Goal: Information Seeking & Learning: Learn about a topic

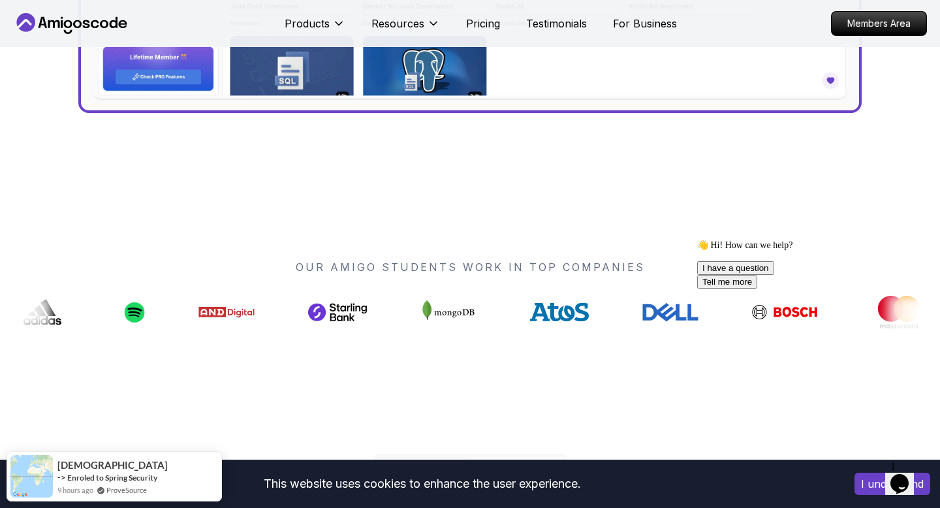
scroll to position [885, 0]
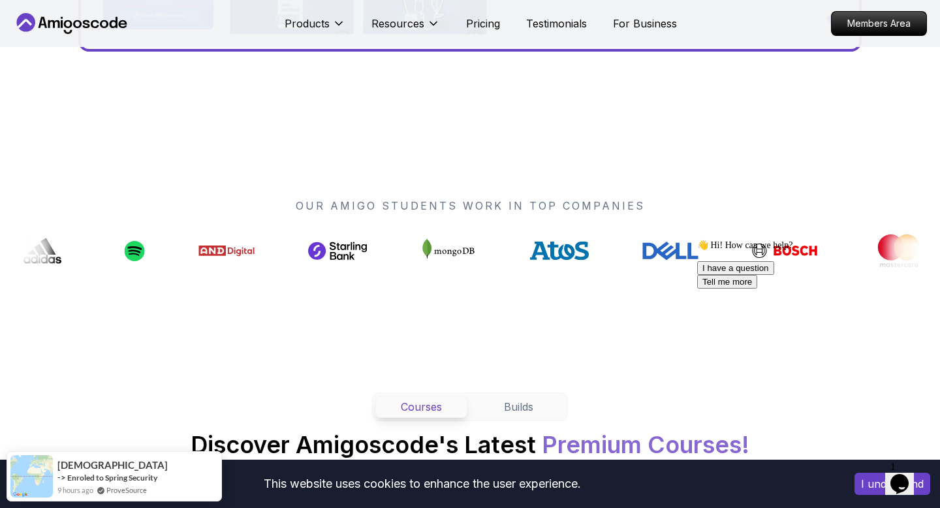
drag, startPoint x: 460, startPoint y: 262, endPoint x: 501, endPoint y: 254, distance: 41.2
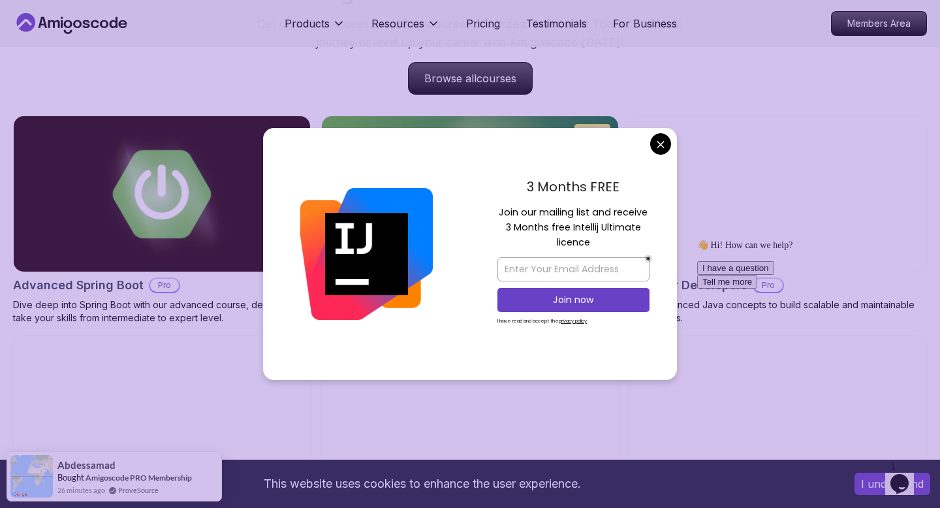
scroll to position [1340, 0]
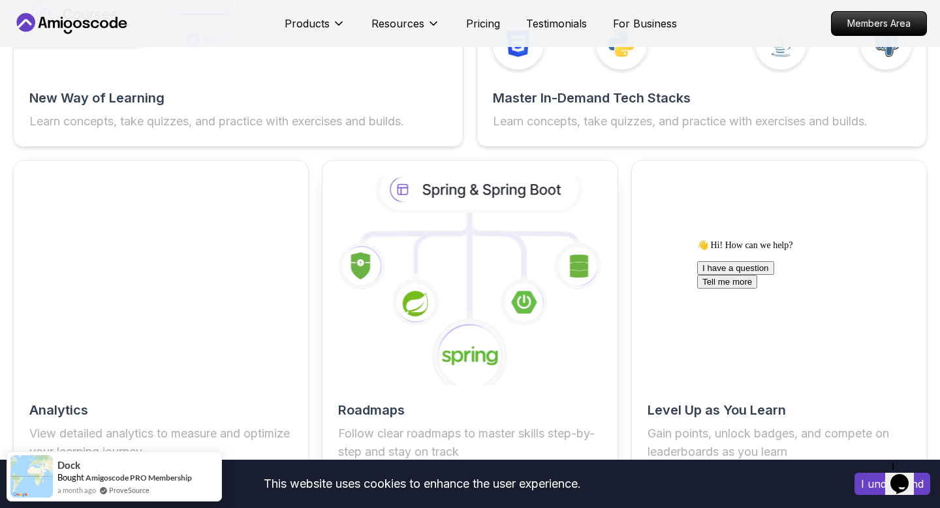
scroll to position [2294, 0]
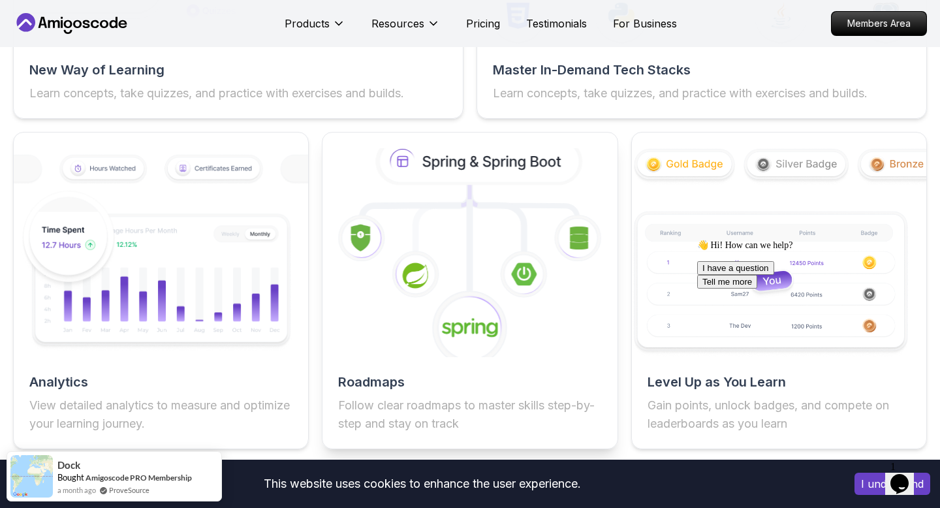
click at [396, 273] on icon at bounding box center [416, 275] width 48 height 48
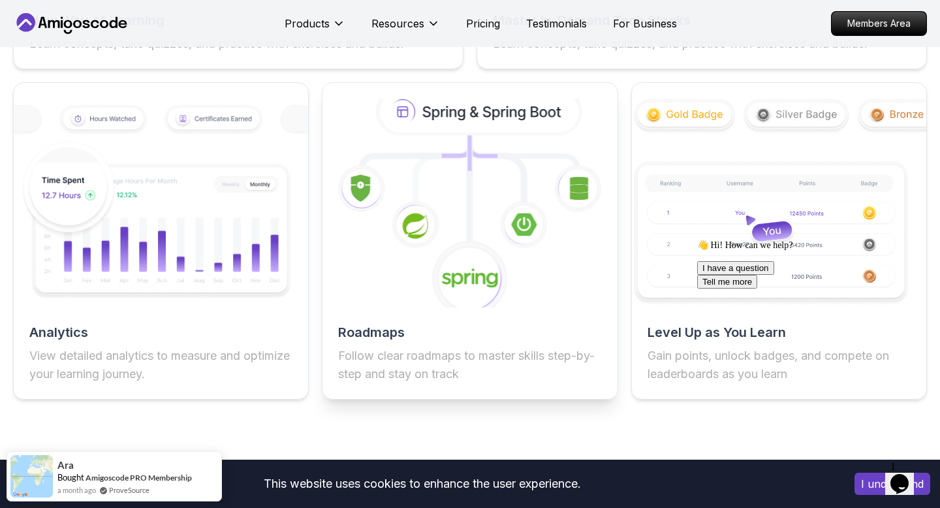
scroll to position [2345, 0]
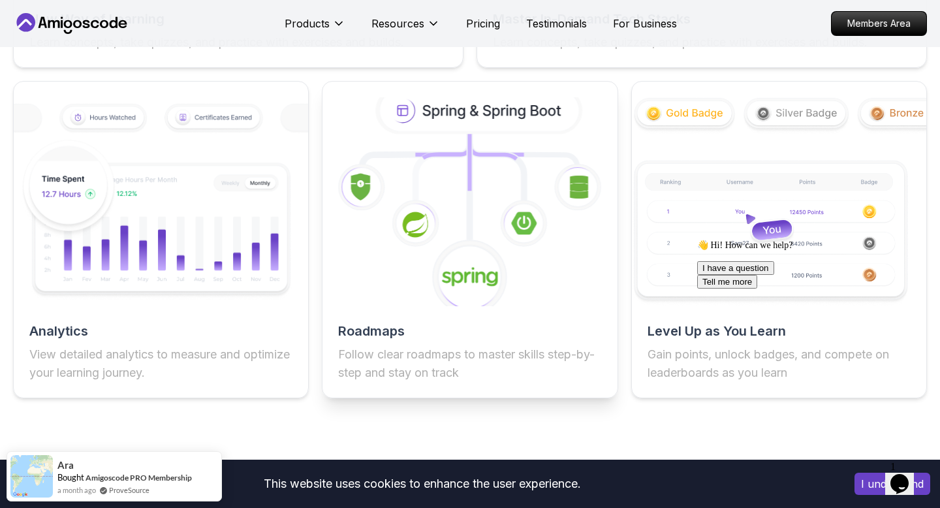
click at [517, 310] on div "Roadmaps Follow clear roadmaps to master skills step-by-step and stay on track" at bounding box center [470, 239] width 296 height 317
click at [394, 335] on h2 "Roadmaps" at bounding box center [469, 331] width 263 height 18
click at [427, 361] on p "Follow clear roadmaps to master skills step-by-step and stay on track" at bounding box center [469, 363] width 263 height 37
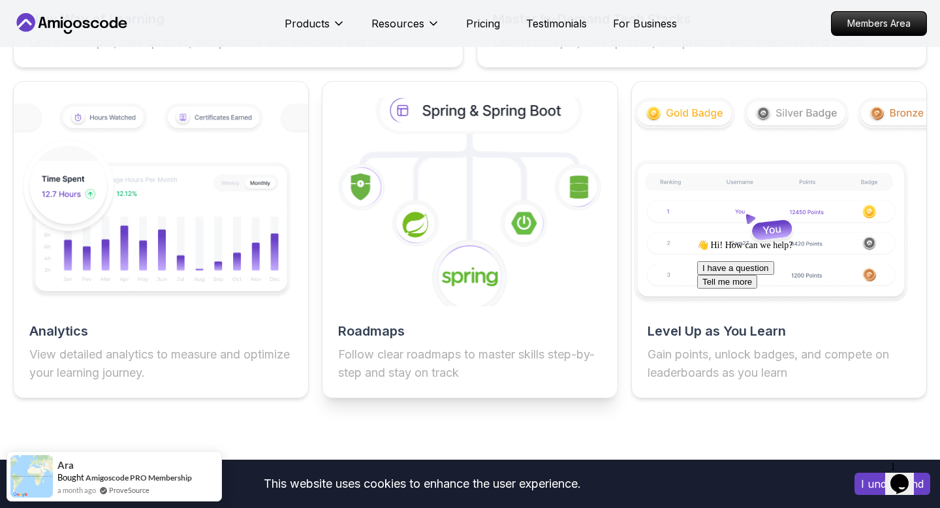
scroll to position [2380, 0]
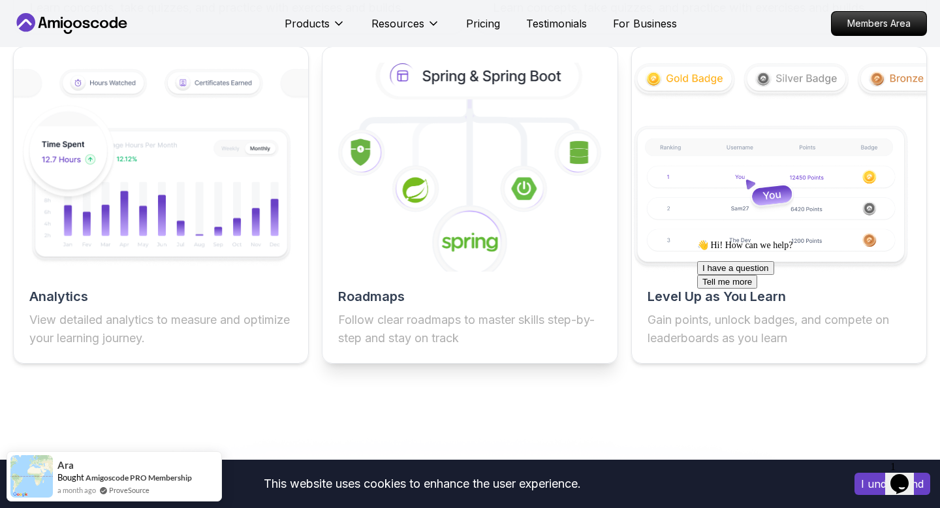
click at [434, 323] on p "Follow clear roadmaps to master skills step-by-step and stay on track" at bounding box center [469, 329] width 263 height 37
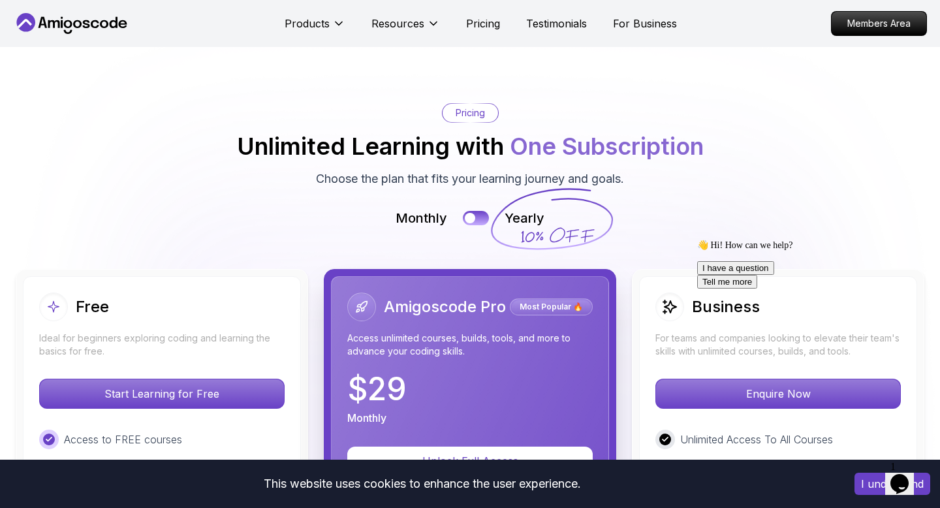
scroll to position [2790, 0]
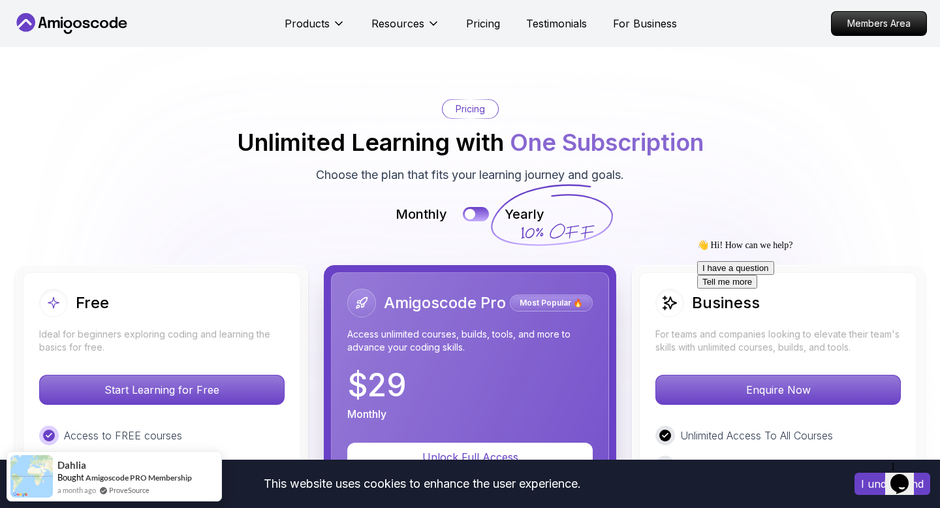
click at [900, 473] on button "Opens Chat This icon Opens the chat window." at bounding box center [899, 484] width 29 height 22
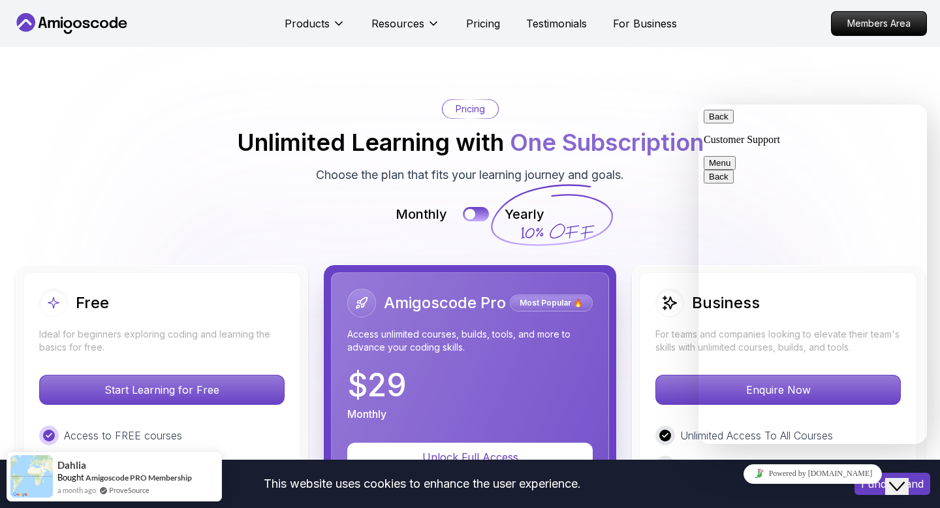
click at [900, 478] on button "Close Chat This icon closes the chat window." at bounding box center [897, 486] width 24 height 17
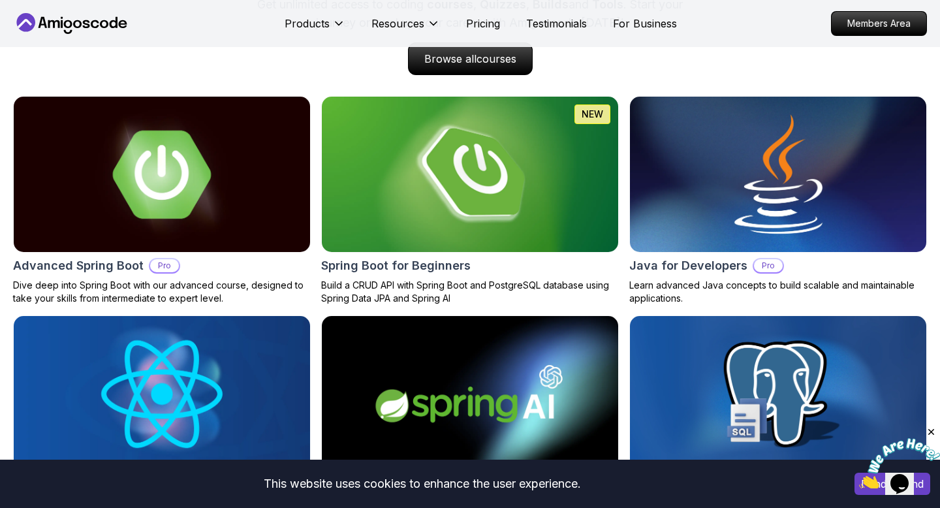
scroll to position [1365, 0]
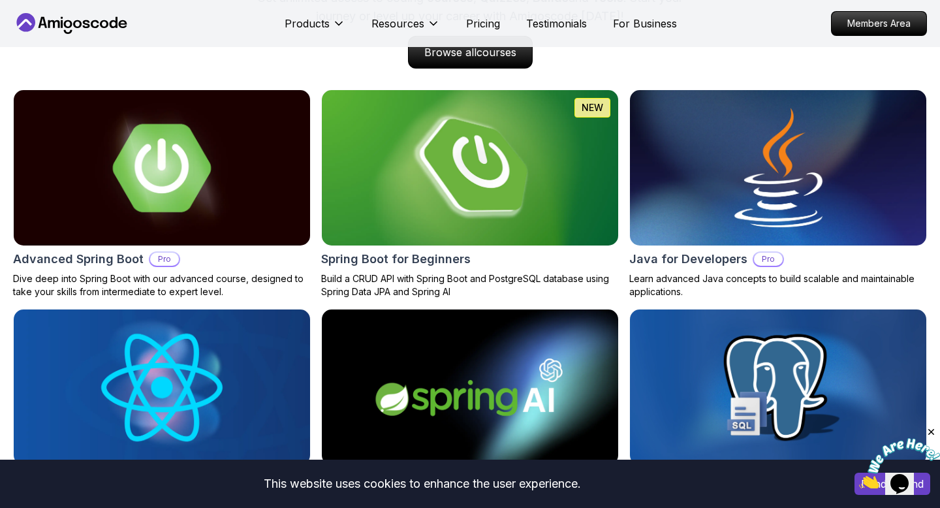
click at [454, 177] on img at bounding box center [470, 167] width 311 height 163
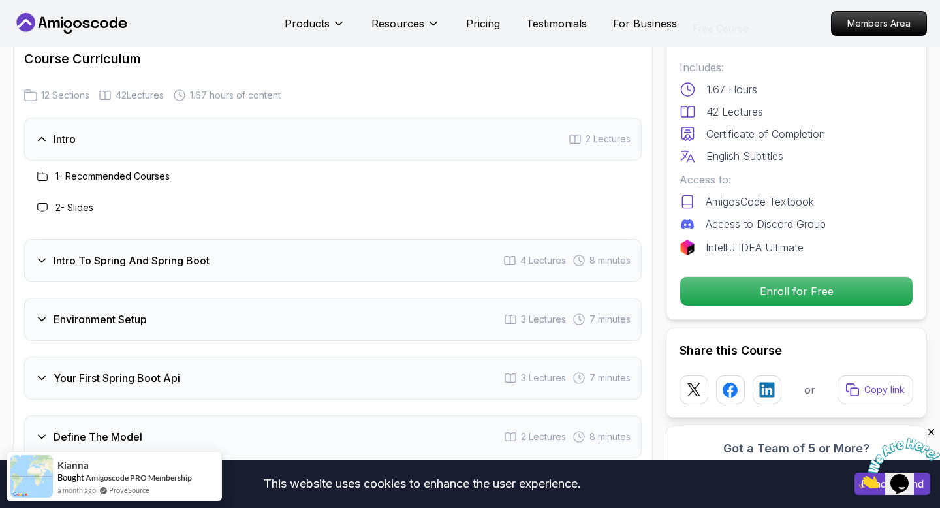
scroll to position [1611, 0]
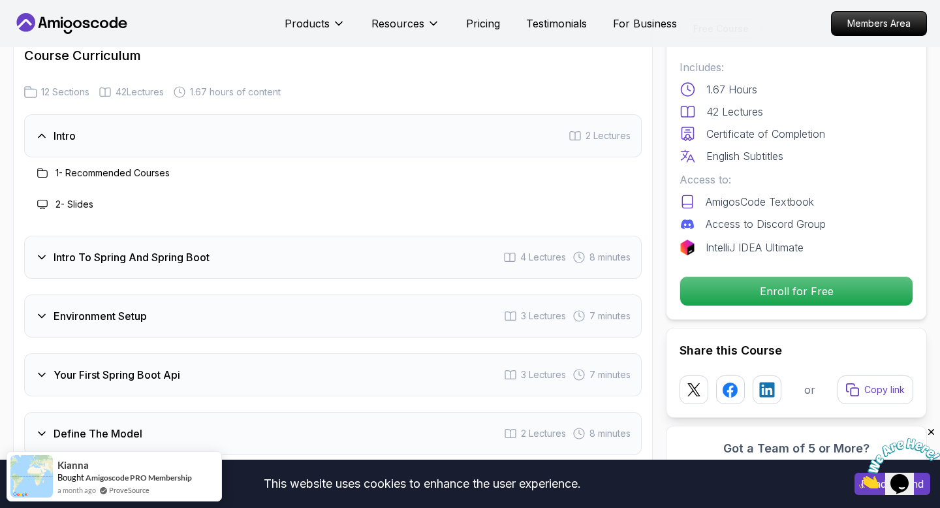
click at [134, 236] on div "Intro To Spring And Spring Boot 4 Lectures 8 minutes" at bounding box center [333, 257] width 618 height 43
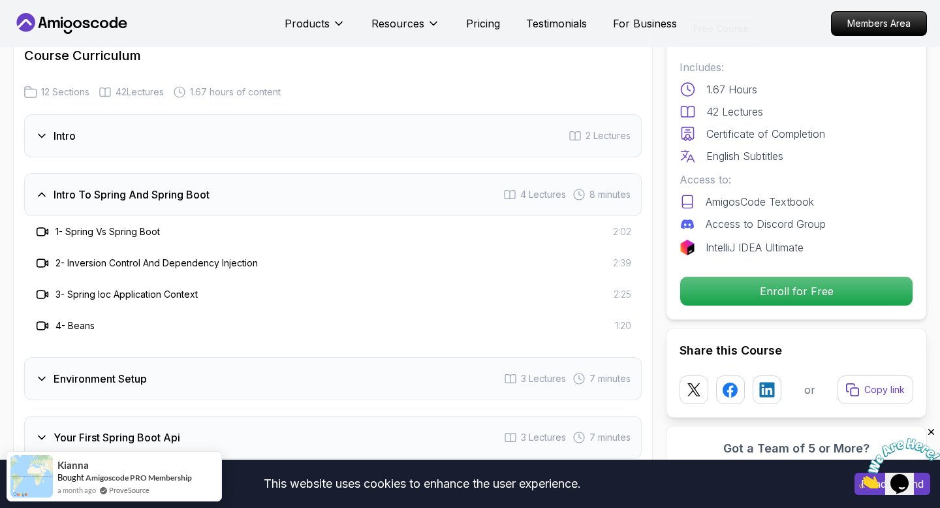
click at [220, 176] on div "Intro To Spring And Spring Boot 4 Lectures 8 minutes" at bounding box center [333, 194] width 618 height 43
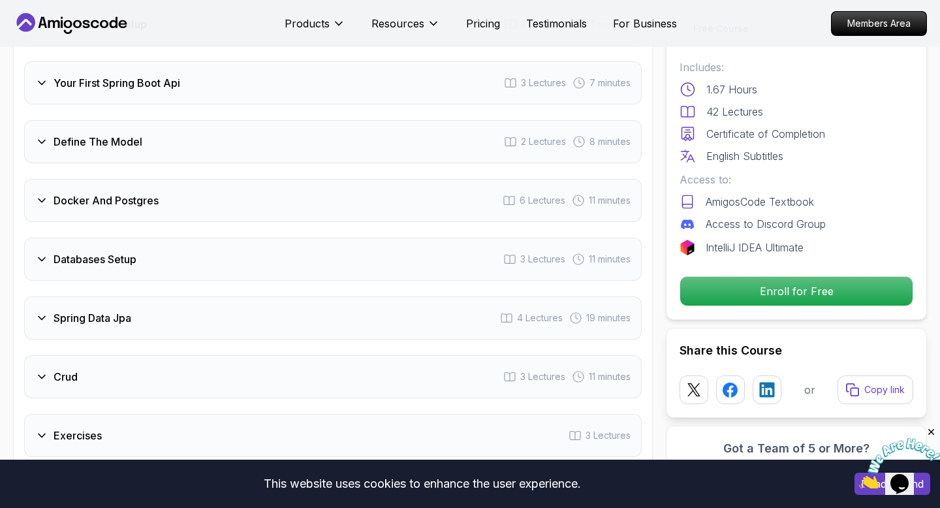
scroll to position [1841, 0]
click at [188, 298] on div "Spring Data Jpa 4 Lectures 19 minutes" at bounding box center [333, 316] width 618 height 43
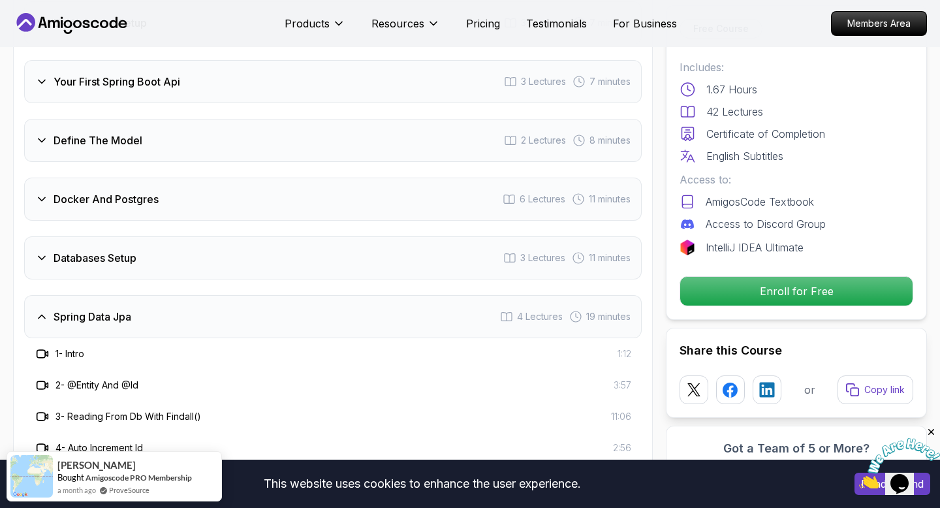
click at [188, 298] on div "Spring Data Jpa 4 Lectures 19 minutes" at bounding box center [333, 316] width 618 height 43
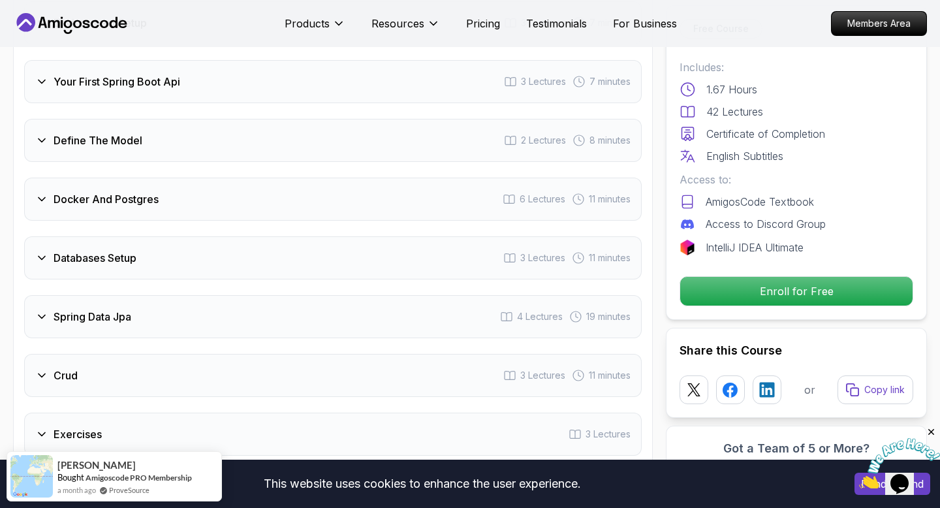
scroll to position [1884, 0]
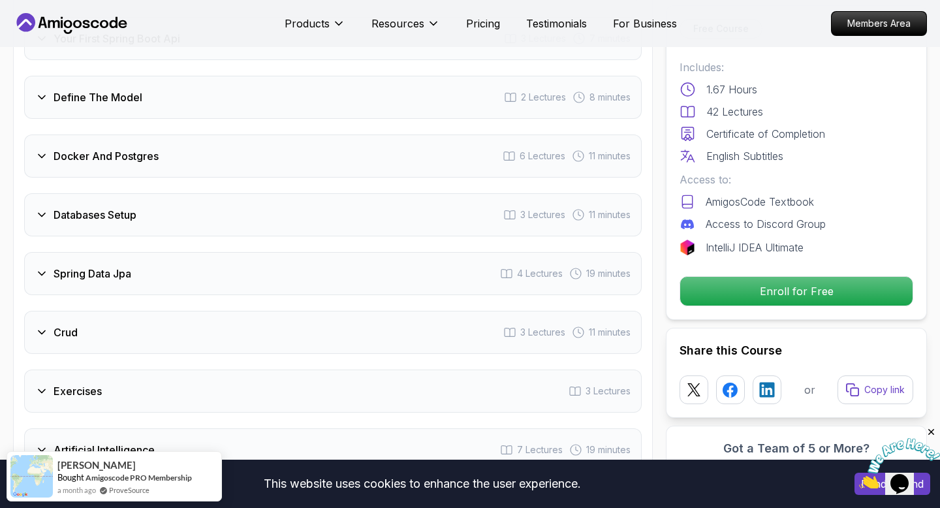
click at [165, 311] on div "Crud 3 Lectures 11 minutes" at bounding box center [333, 332] width 618 height 43
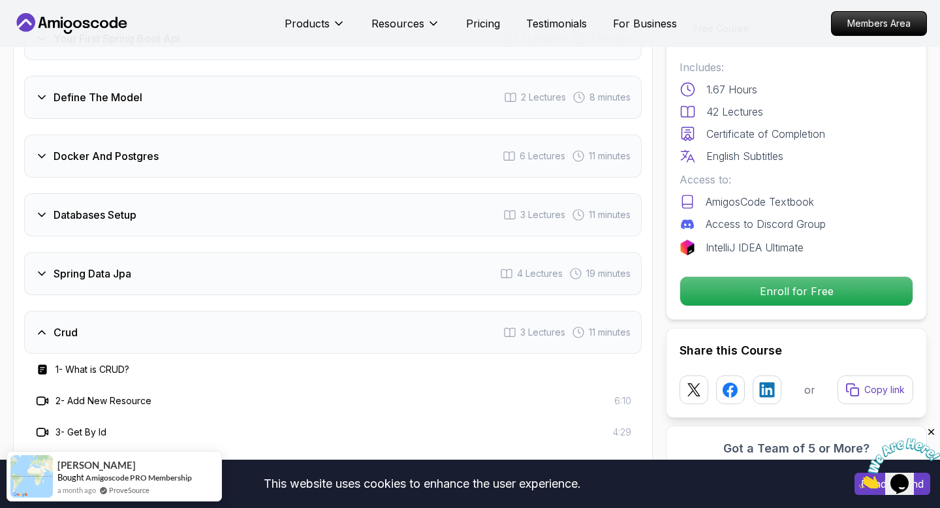
click at [165, 311] on div "Crud 3 Lectures 11 minutes" at bounding box center [333, 332] width 618 height 43
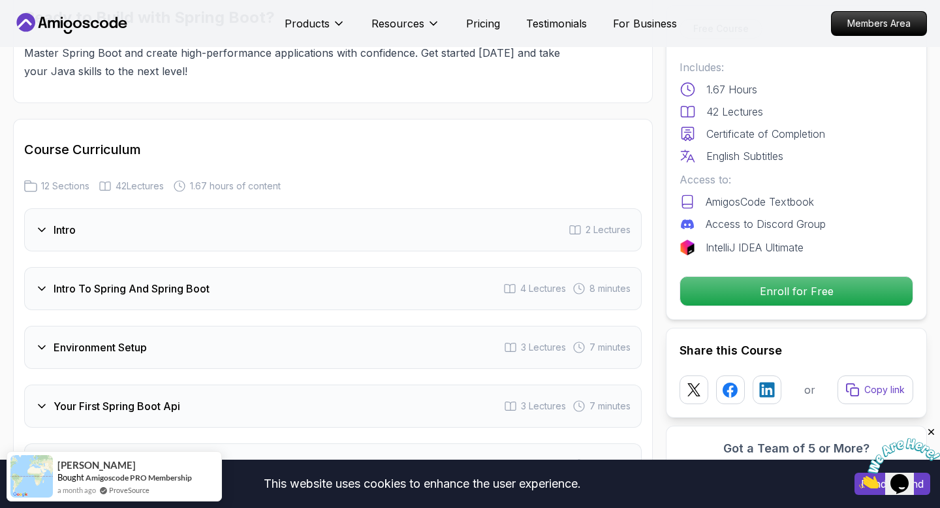
scroll to position [1502, 0]
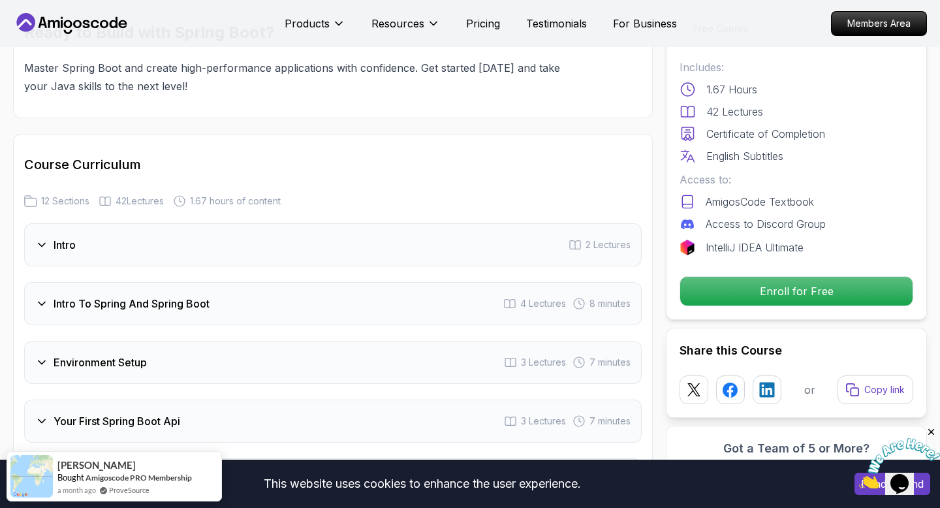
click at [191, 232] on div "Intro 2 Lectures" at bounding box center [333, 244] width 618 height 43
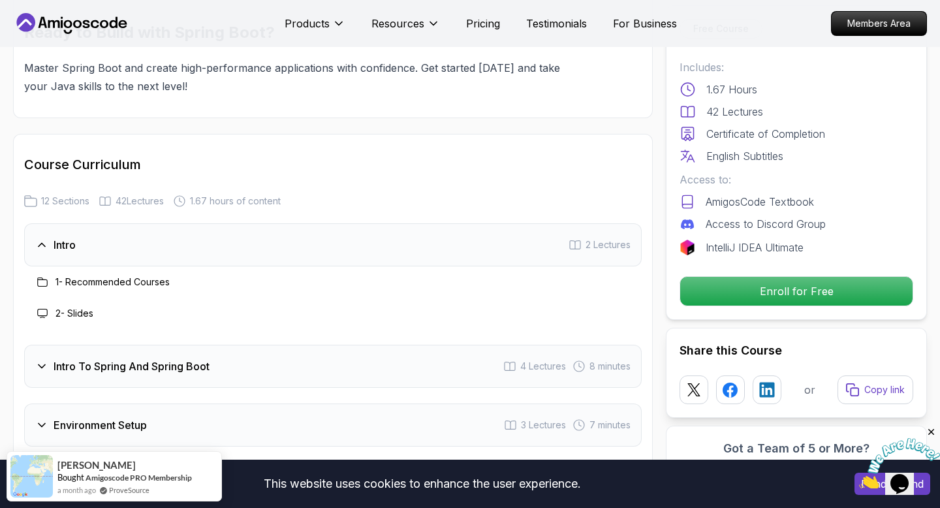
click at [191, 232] on div "Intro 2 Lectures" at bounding box center [333, 244] width 618 height 43
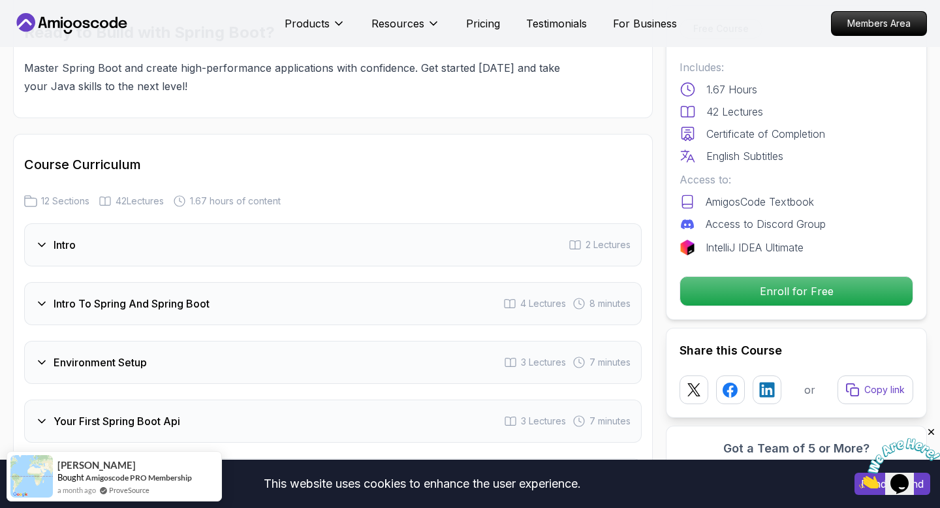
click at [191, 232] on div "Intro 2 Lectures" at bounding box center [333, 244] width 618 height 43
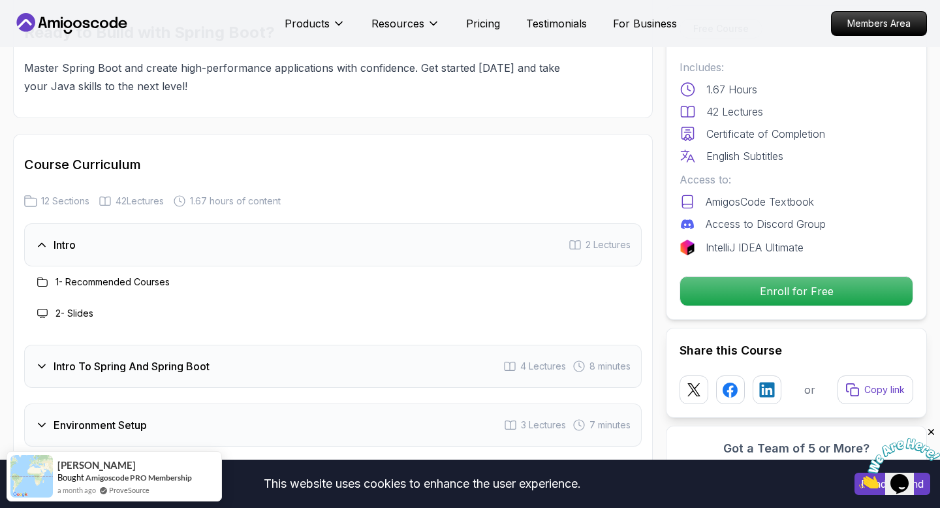
click at [191, 232] on div "Intro 2 Lectures" at bounding box center [333, 244] width 618 height 43
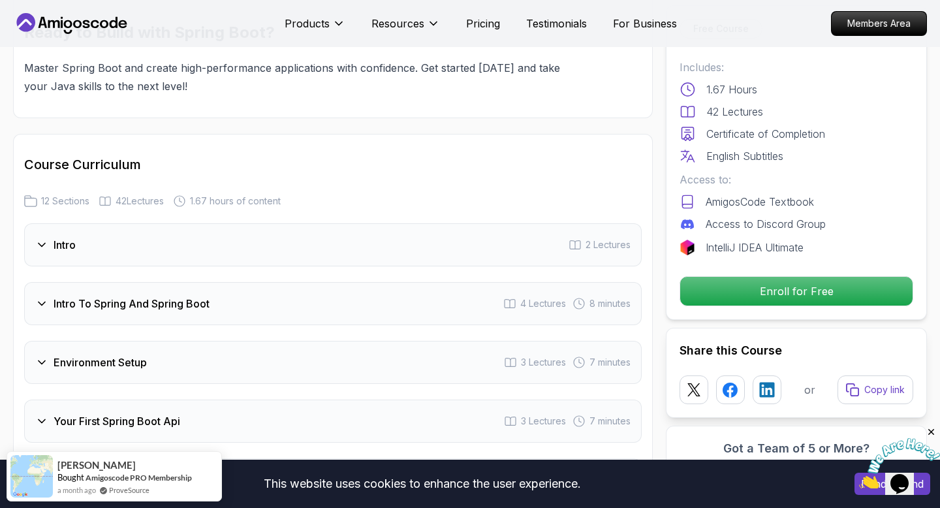
click at [180, 296] on h3 "Intro To Spring And Spring Boot" at bounding box center [132, 304] width 156 height 16
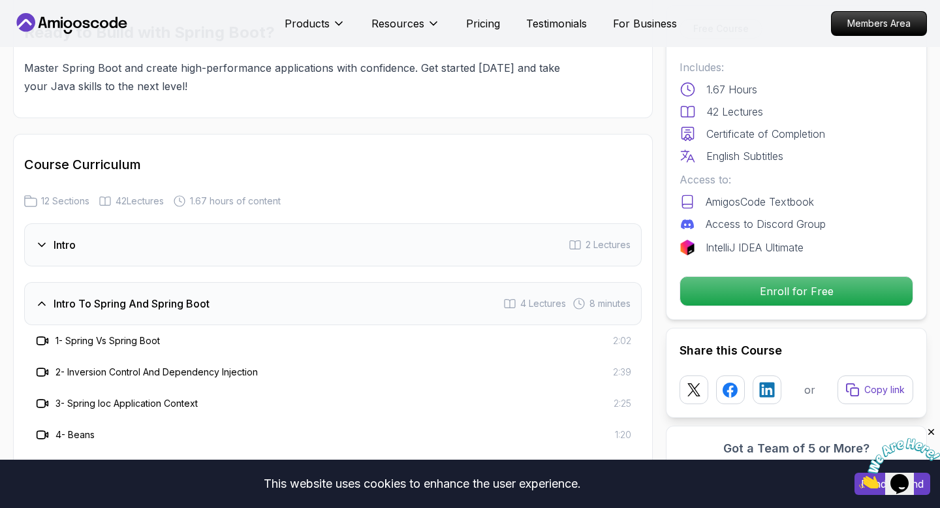
click at [188, 296] on h3 "Intro To Spring And Spring Boot" at bounding box center [132, 304] width 156 height 16
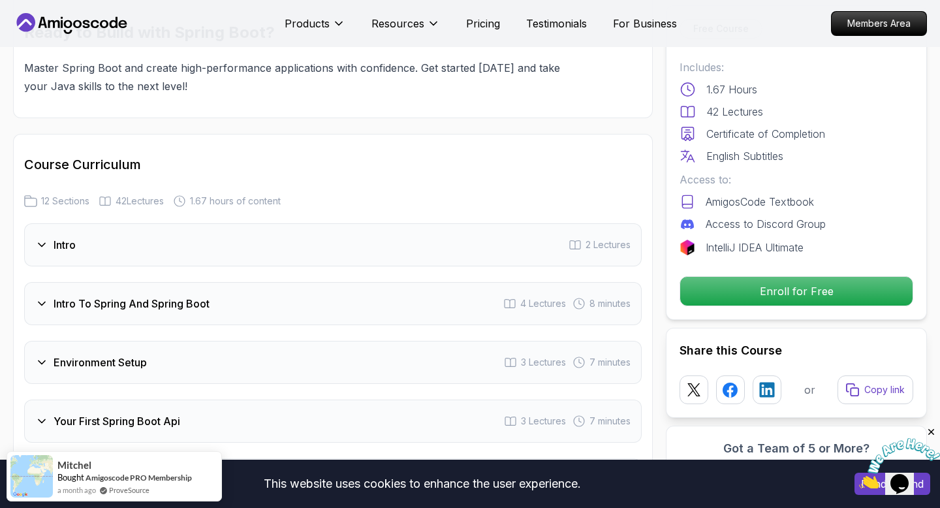
click at [159, 341] on div "Environment Setup 3 Lectures 7 minutes" at bounding box center [333, 362] width 618 height 43
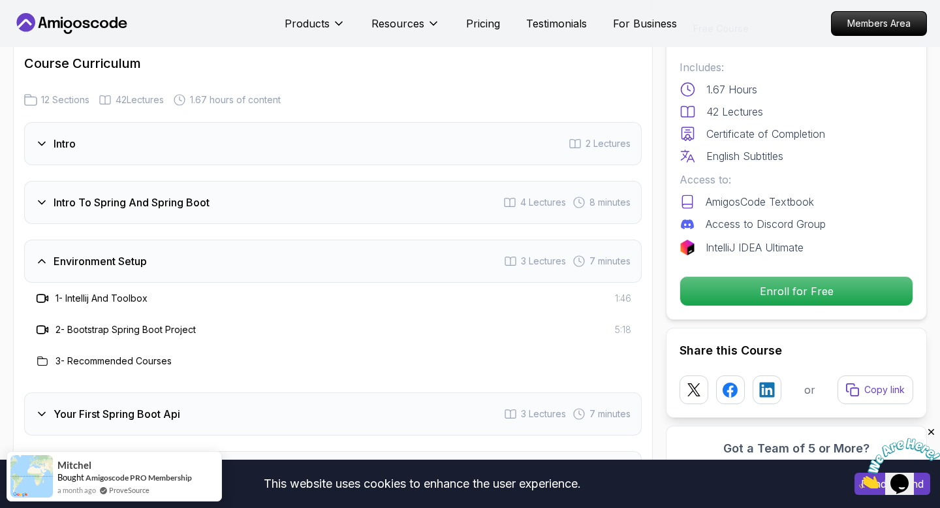
scroll to position [1609, 0]
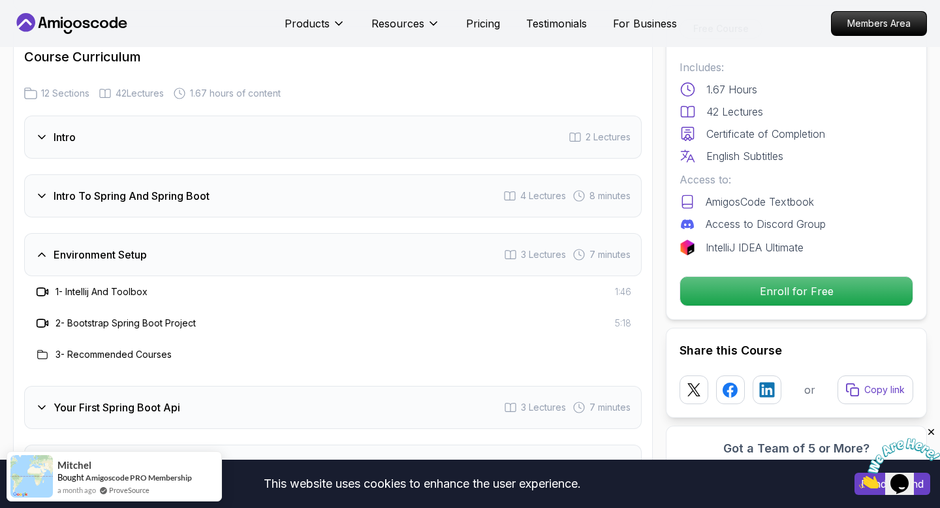
click at [187, 252] on div "Environment Setup 3 Lectures 7 minutes" at bounding box center [333, 254] width 618 height 43
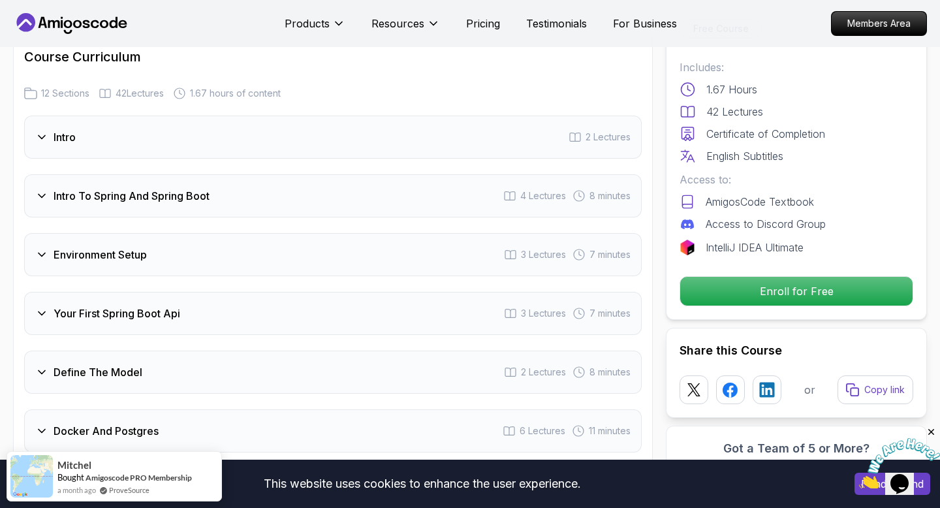
click at [168, 306] on h3 "Your First Spring Boot Api" at bounding box center [117, 314] width 127 height 16
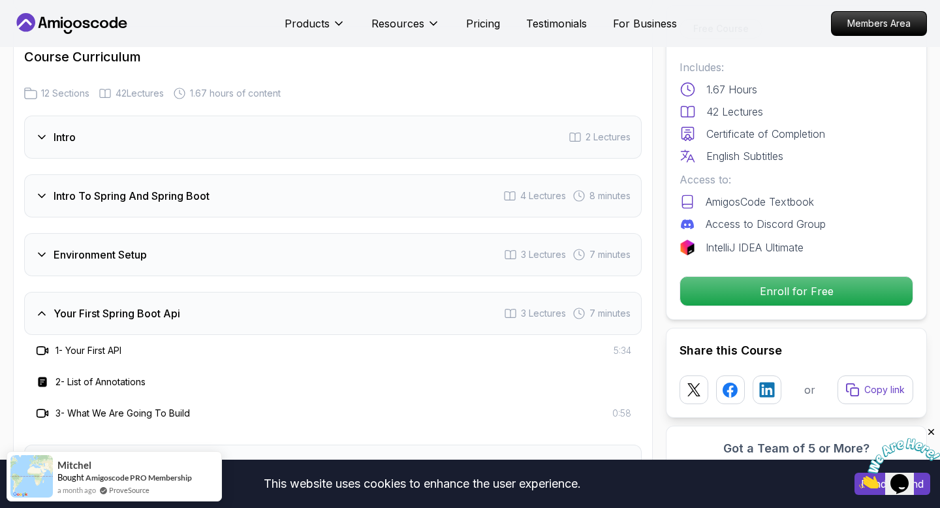
click at [168, 306] on h3 "Your First Spring Boot Api" at bounding box center [117, 314] width 127 height 16
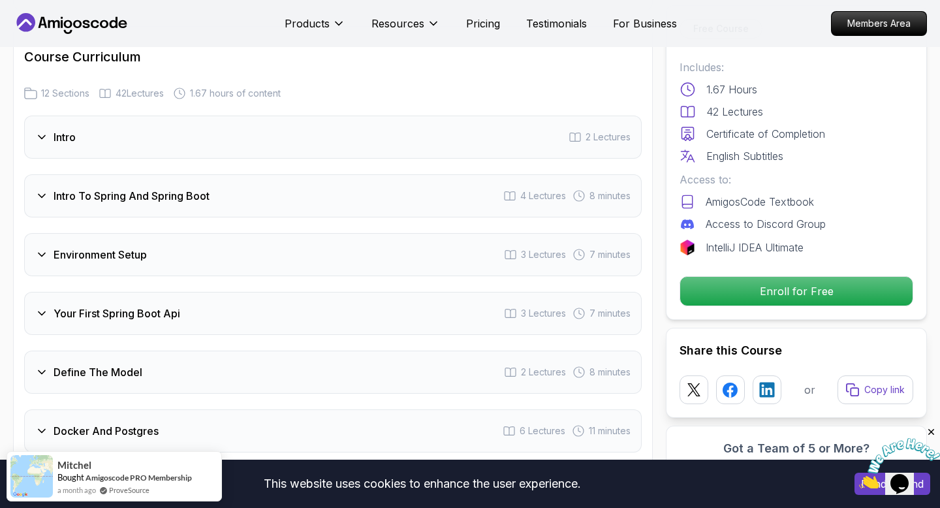
click at [150, 332] on div "Intro 2 Lectures Intro To Spring And Spring Boot 4 Lectures 8 minutes Environme…" at bounding box center [333, 460] width 618 height 689
click at [148, 351] on div "Define The Model 2 Lectures 8 minutes" at bounding box center [333, 372] width 618 height 43
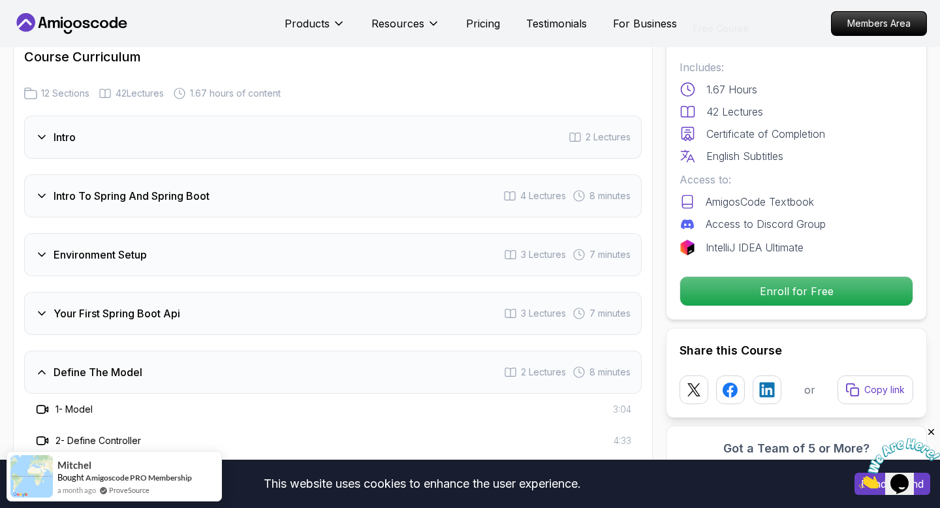
click at [148, 351] on div "Define The Model 2 Lectures 8 minutes" at bounding box center [333, 372] width 618 height 43
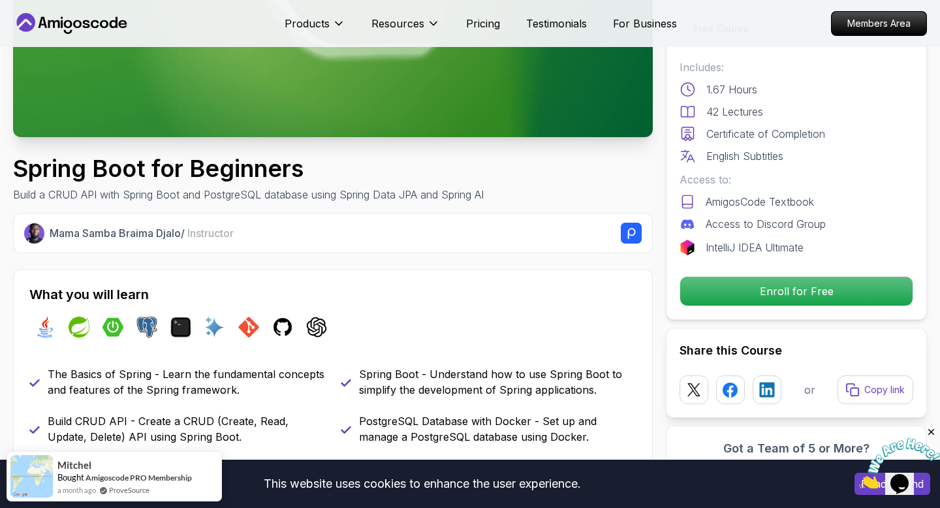
scroll to position [0, 0]
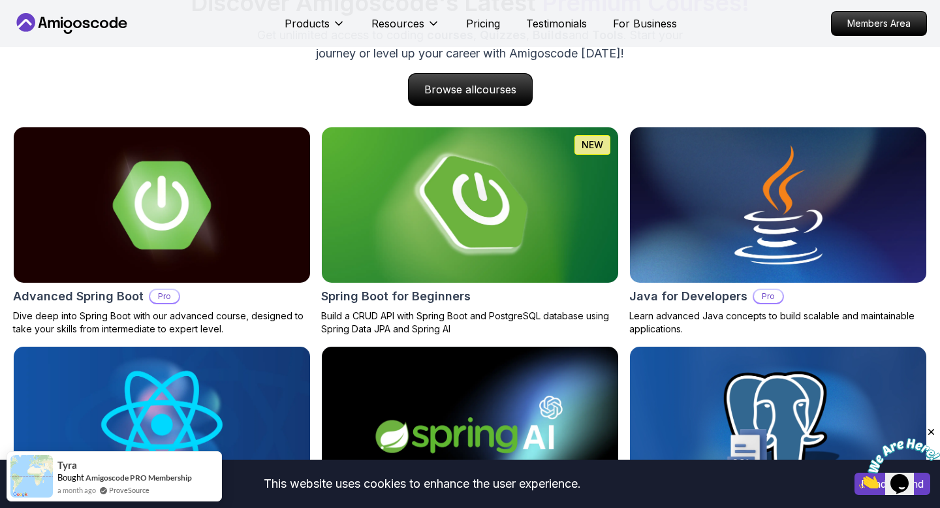
scroll to position [1326, 0]
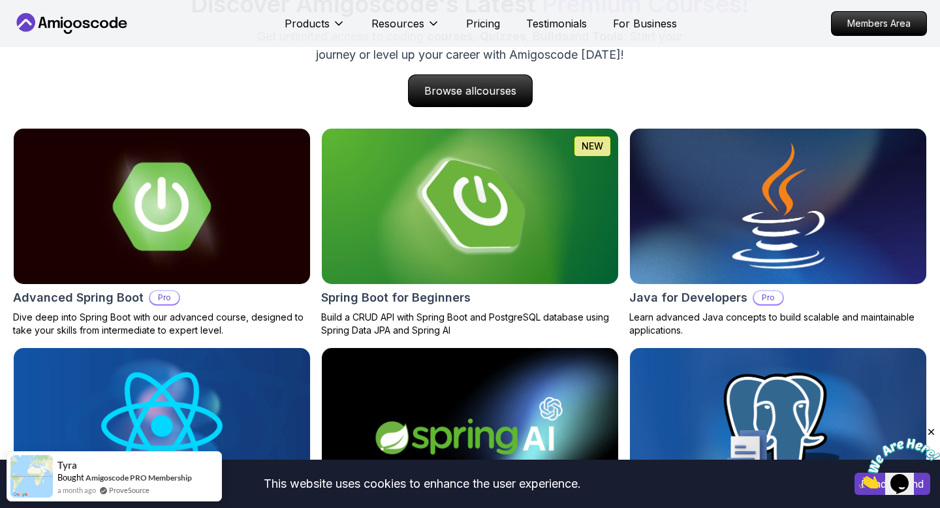
click at [638, 232] on img at bounding box center [778, 206] width 311 height 163
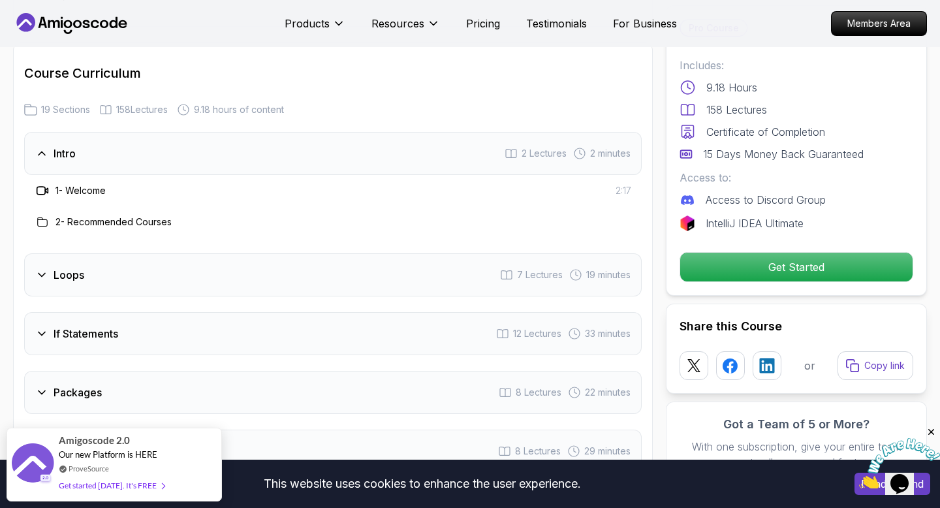
scroll to position [1660, 0]
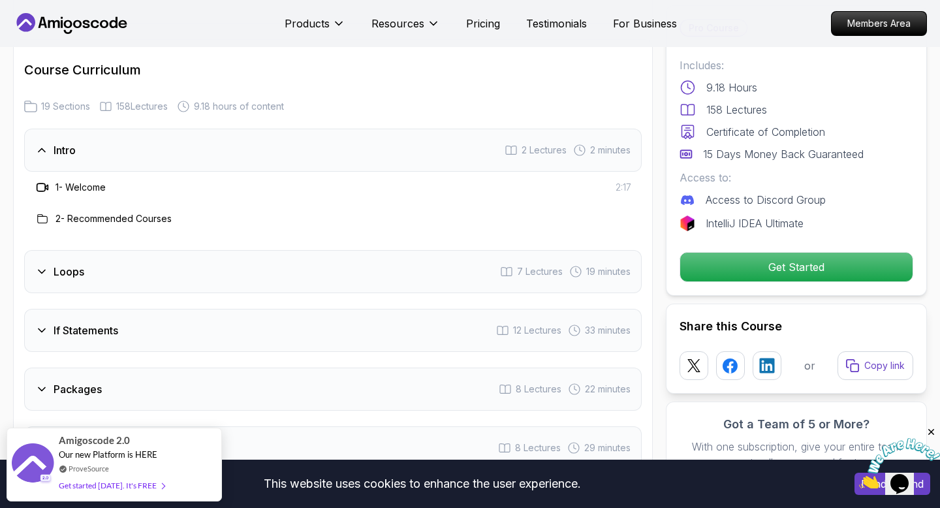
click at [227, 255] on div "Loops 7 Lectures 19 minutes" at bounding box center [333, 271] width 618 height 43
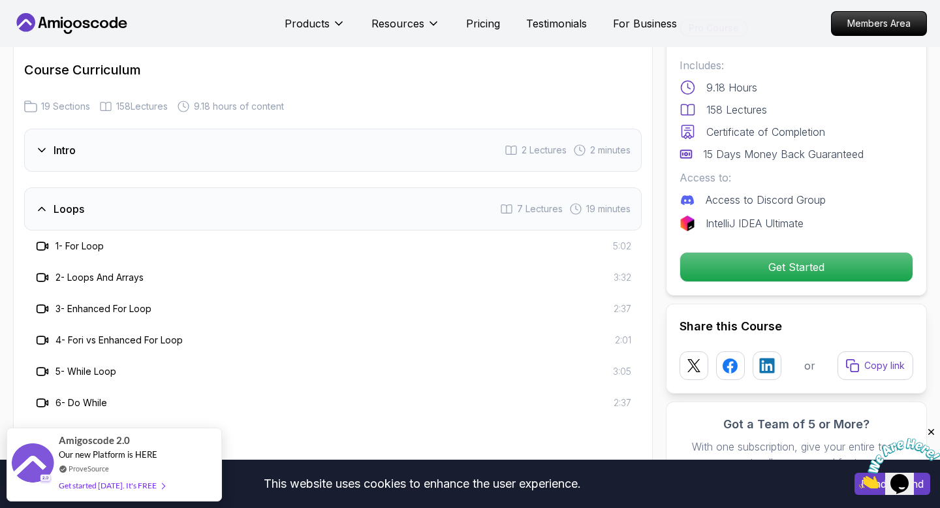
click at [268, 200] on div "Loops 7 Lectures 19 minutes" at bounding box center [333, 208] width 618 height 43
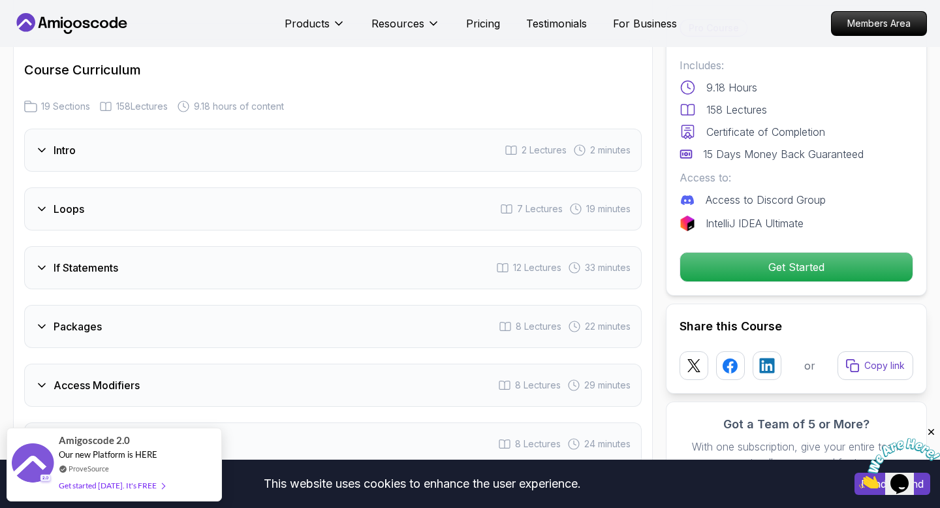
click at [232, 255] on div "If Statements 12 Lectures 33 minutes" at bounding box center [333, 267] width 618 height 43
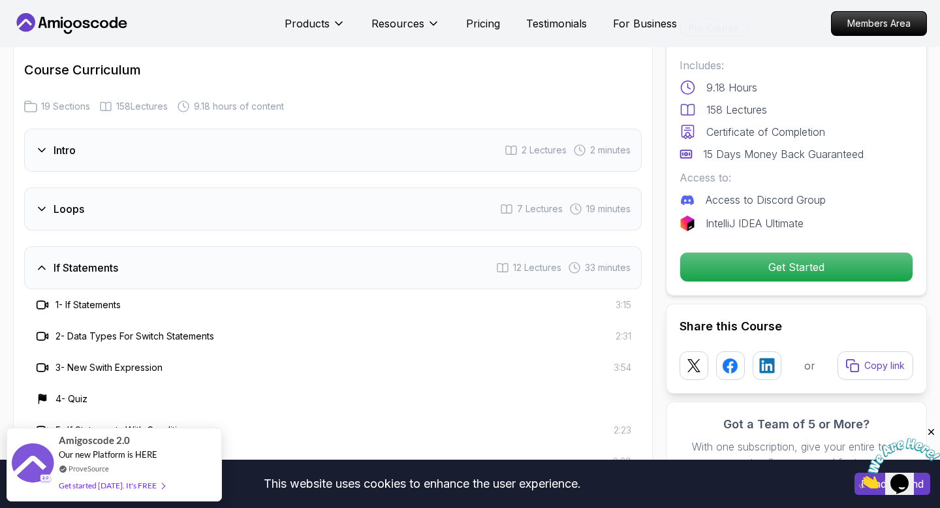
click at [232, 255] on div "If Statements 12 Lectures 33 minutes" at bounding box center [333, 267] width 618 height 43
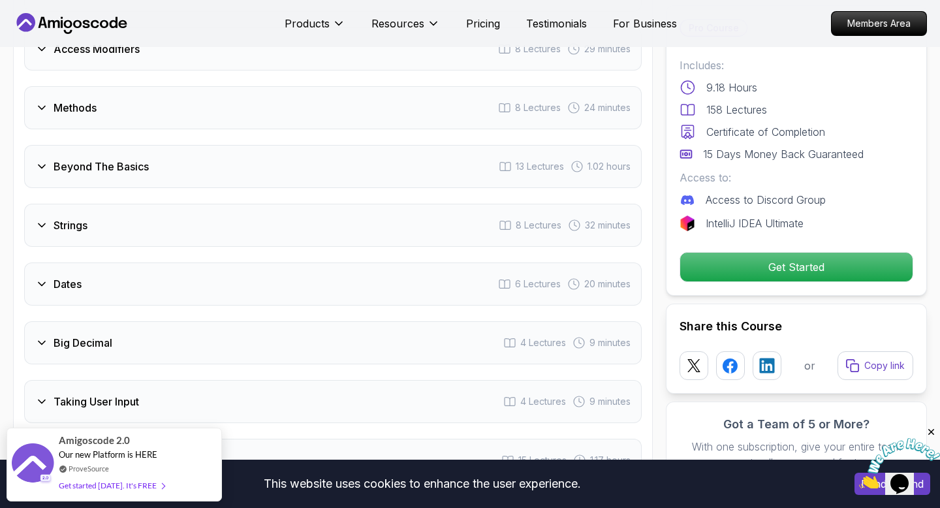
scroll to position [2003, 0]
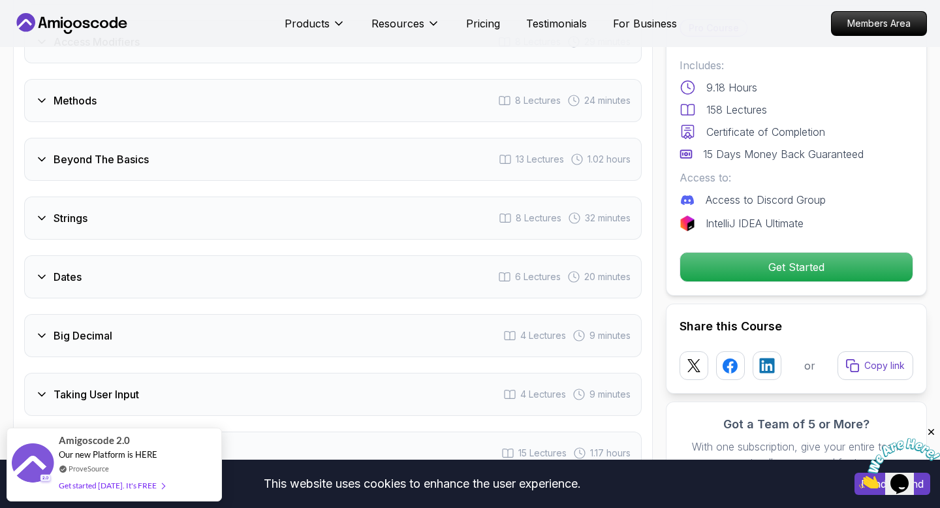
click at [180, 314] on div "Big Decimal 4 Lectures 9 minutes" at bounding box center [333, 335] width 618 height 43
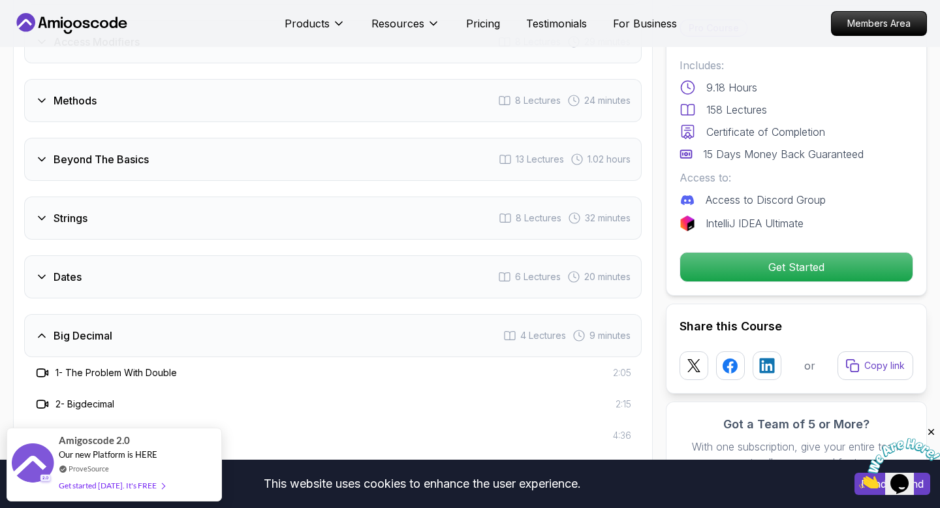
click at [180, 314] on div "Big Decimal 4 Lectures 9 minutes" at bounding box center [333, 335] width 618 height 43
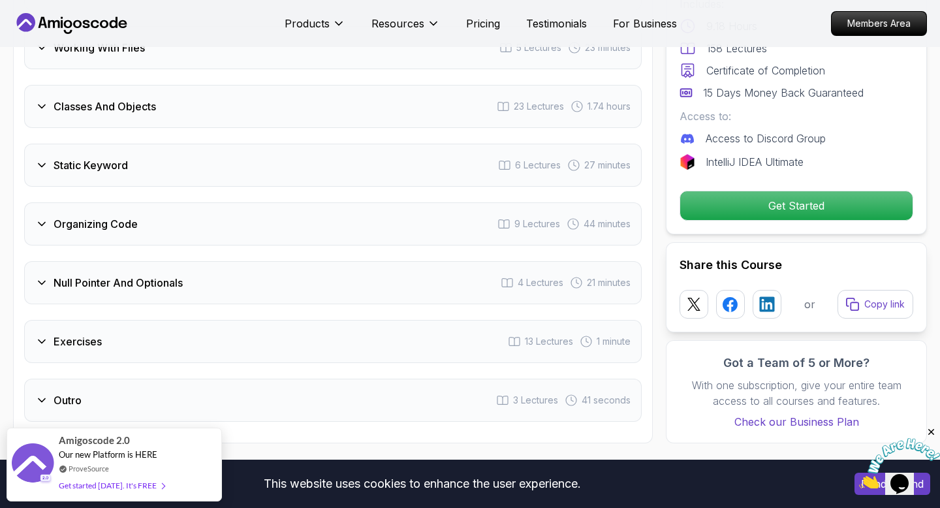
scroll to position [2481, 0]
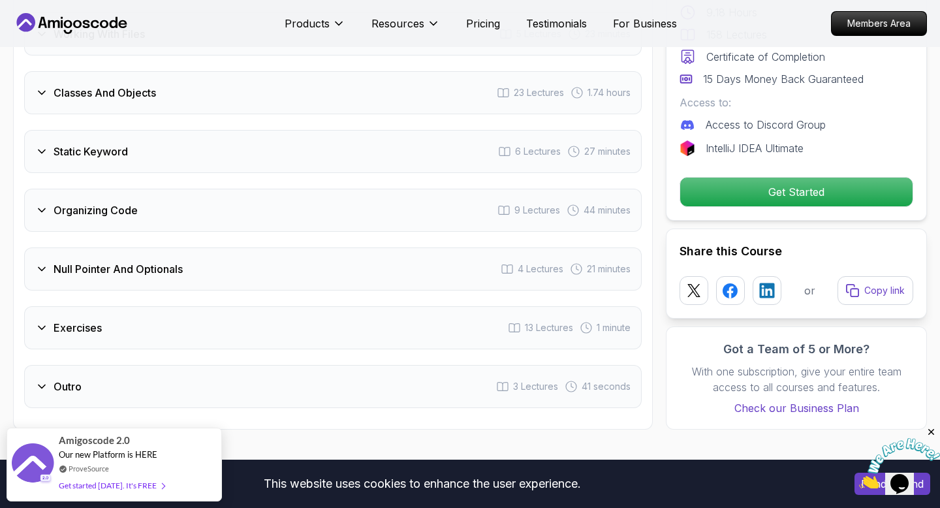
click at [163, 317] on div "Exercises 13 Lectures 1 minute" at bounding box center [333, 327] width 618 height 43
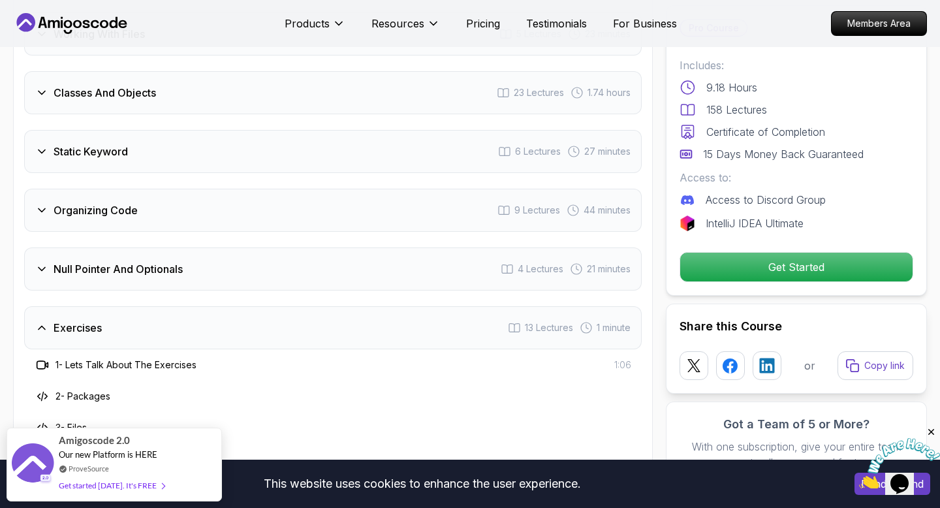
click at [163, 317] on div "Exercises 13 Lectures 1 minute" at bounding box center [333, 327] width 618 height 43
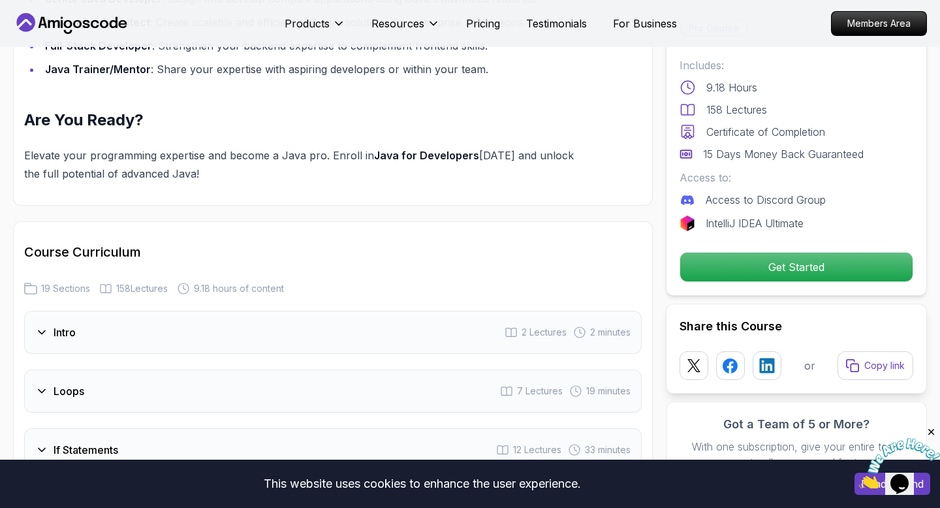
scroll to position [1131, 0]
